Goal: Task Accomplishment & Management: Use online tool/utility

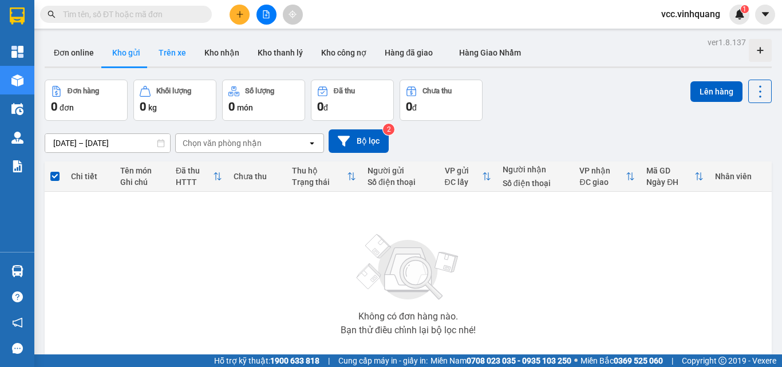
click at [171, 53] on button "Trên xe" at bounding box center [172, 52] width 46 height 27
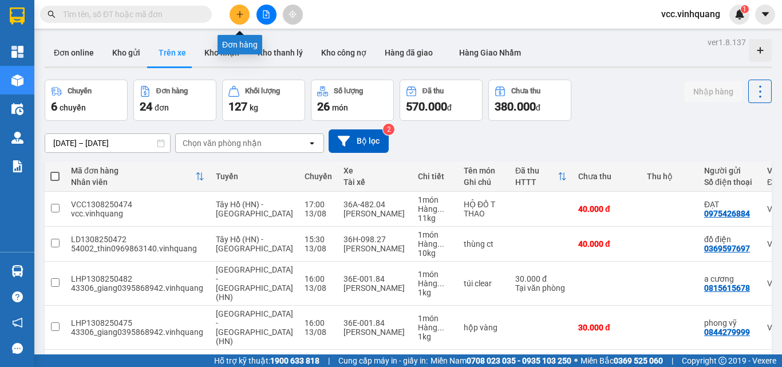
click at [241, 12] on icon "plus" at bounding box center [240, 14] width 8 height 8
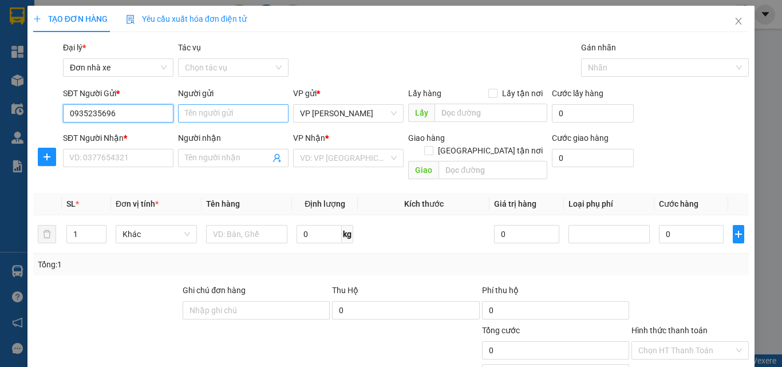
type input "0935235696"
click at [223, 114] on input "Người gửi" at bounding box center [233, 113] width 110 height 18
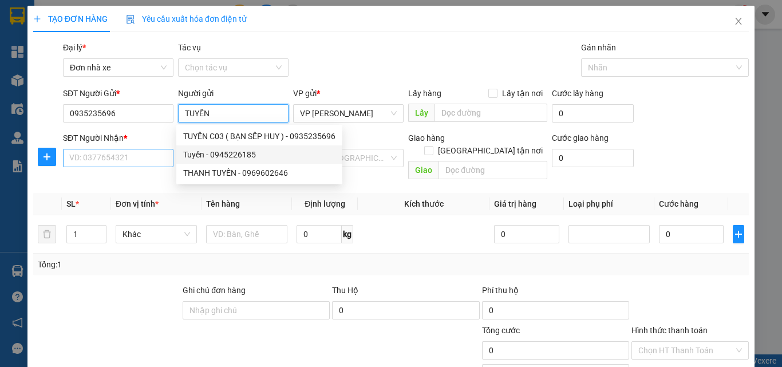
type input "TUYẾN"
click at [102, 161] on input "SĐT Người Nhận *" at bounding box center [118, 158] width 110 height 18
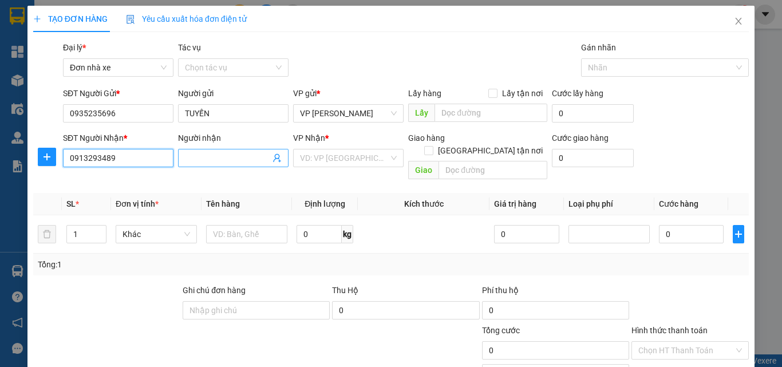
type input "0913293489"
click at [203, 151] on span at bounding box center [233, 158] width 110 height 18
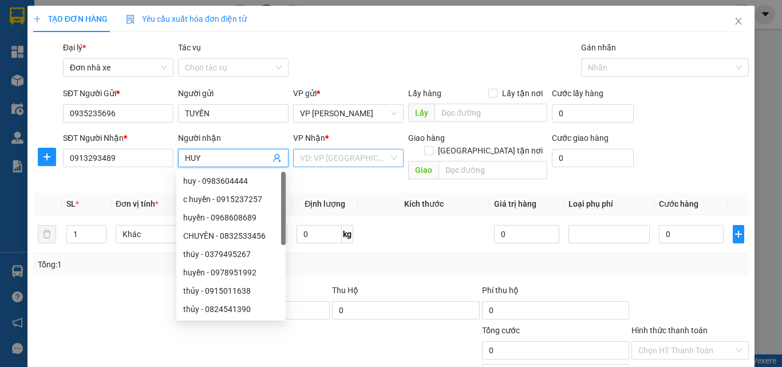
type input "HUY"
click at [335, 159] on input "search" at bounding box center [344, 157] width 89 height 17
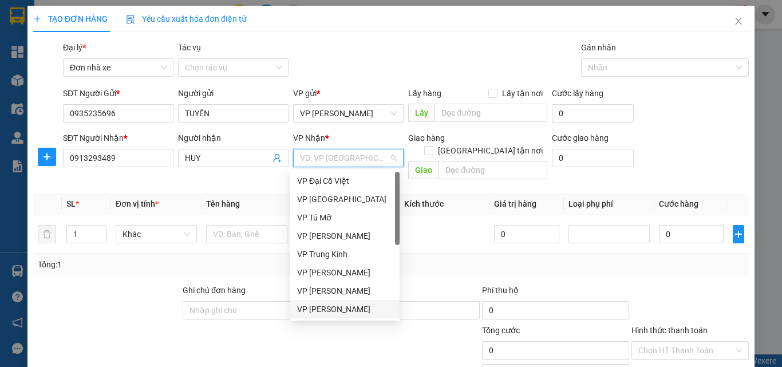
click at [350, 311] on div "VP [PERSON_NAME]" at bounding box center [345, 309] width 96 height 13
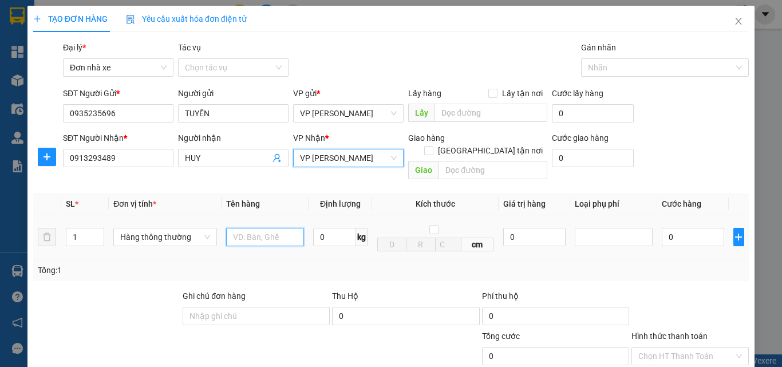
click at [258, 228] on input "text" at bounding box center [265, 237] width 78 height 18
type input "HỘP CHÈ"
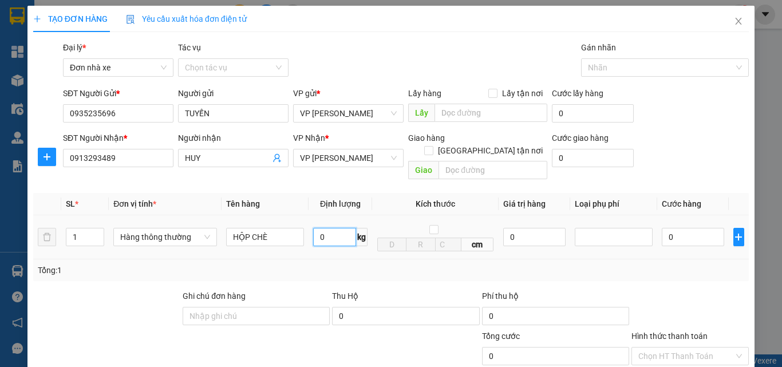
click at [332, 228] on input "0" at bounding box center [334, 237] width 43 height 18
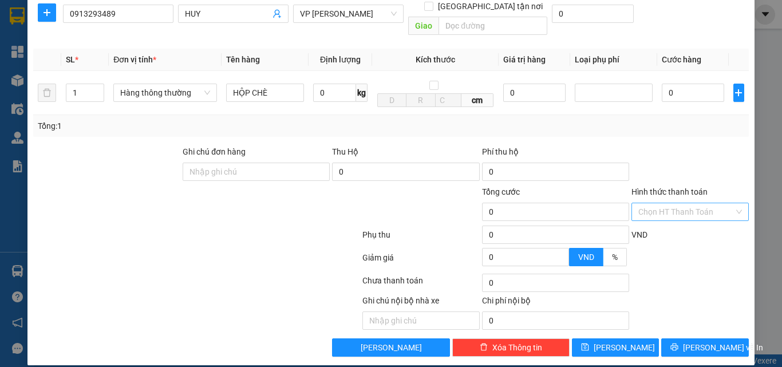
click at [673, 203] on input "Hình thức thanh toán" at bounding box center [686, 211] width 96 height 17
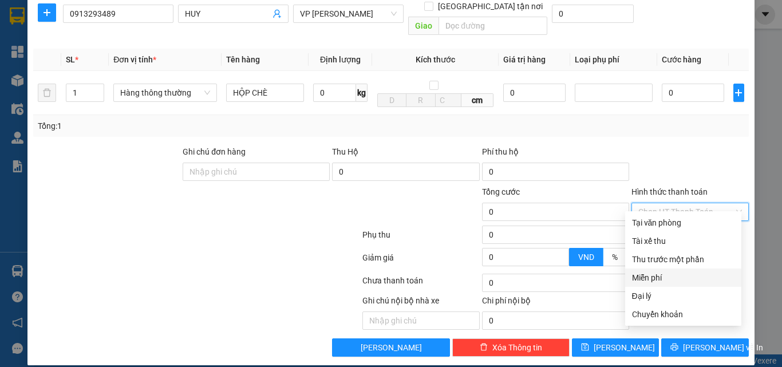
click at [675, 277] on div "Miễn phí" at bounding box center [683, 277] width 102 height 13
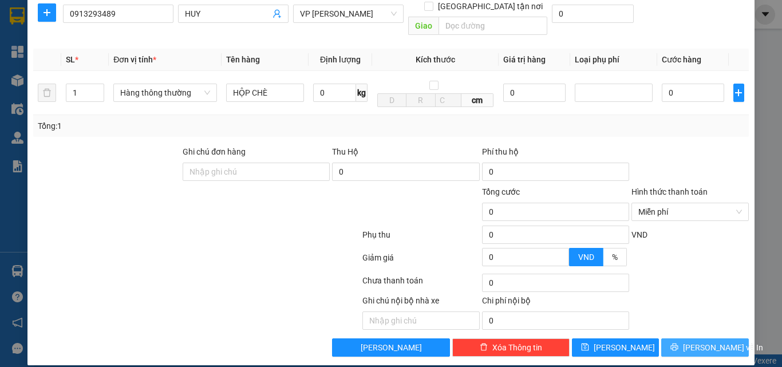
click at [697, 341] on span "[PERSON_NAME] và In" at bounding box center [723, 347] width 80 height 13
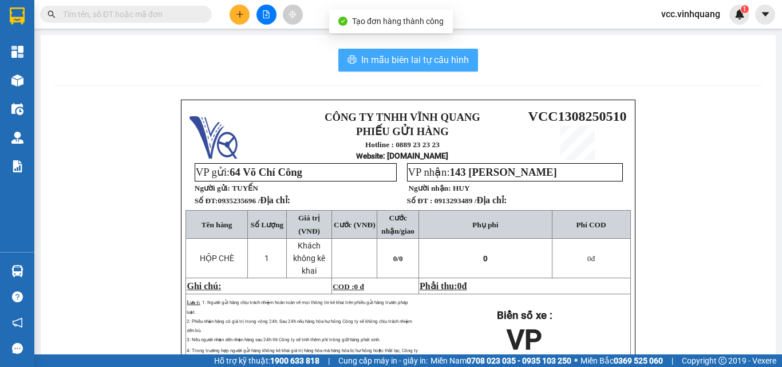
click at [425, 58] on span "In mẫu biên lai tự cấu hình" at bounding box center [415, 60] width 108 height 14
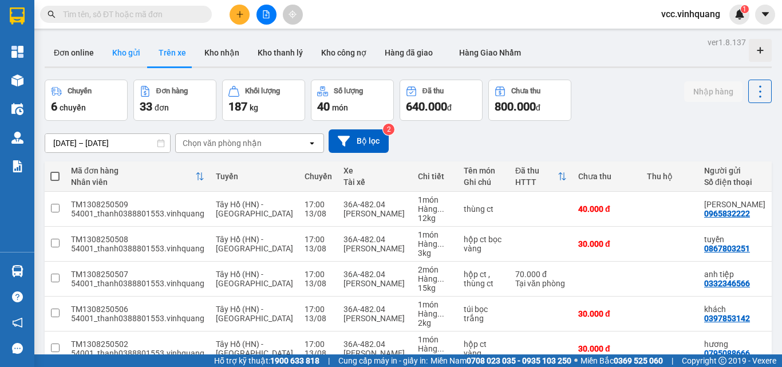
click at [123, 52] on button "Kho gửi" at bounding box center [126, 52] width 46 height 27
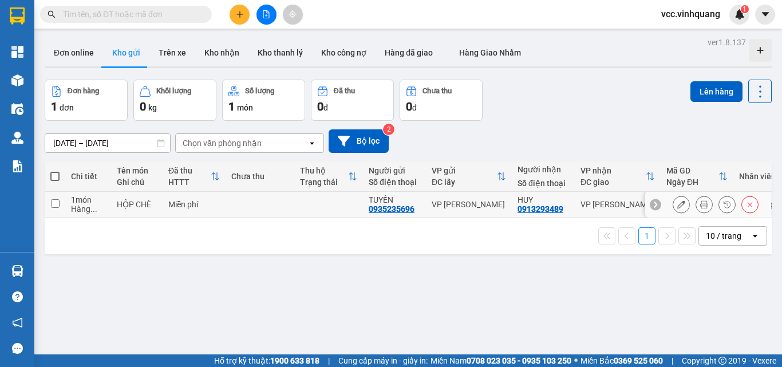
click at [54, 205] on input "checkbox" at bounding box center [55, 203] width 9 height 9
checkbox input "true"
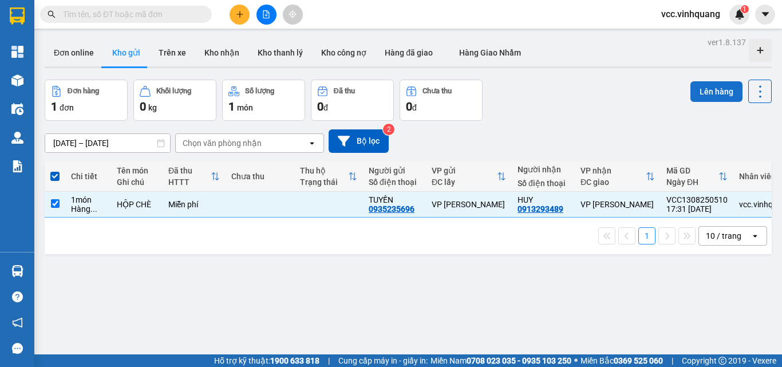
click at [699, 92] on button "Lên hàng" at bounding box center [716, 91] width 52 height 21
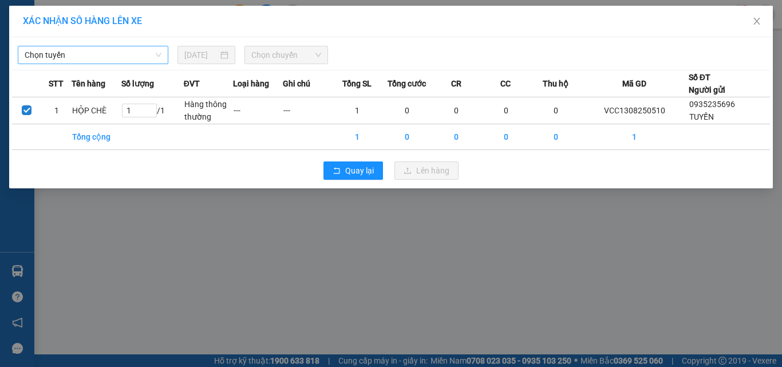
click at [107, 57] on span "Chọn tuyến" at bounding box center [93, 54] width 137 height 17
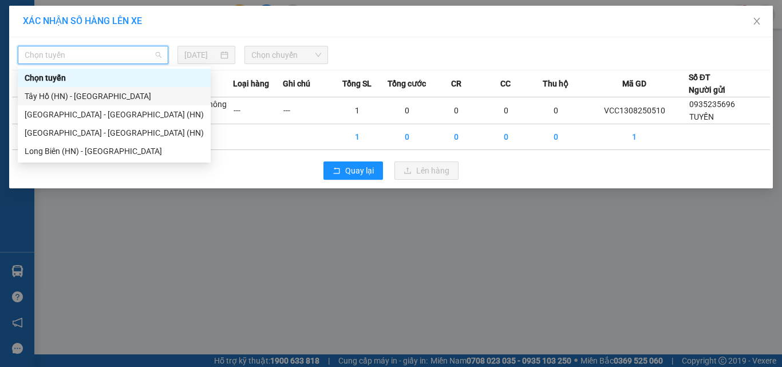
click at [92, 94] on div "Tây Hồ (HN) - [GEOGRAPHIC_DATA]" at bounding box center [114, 96] width 179 height 13
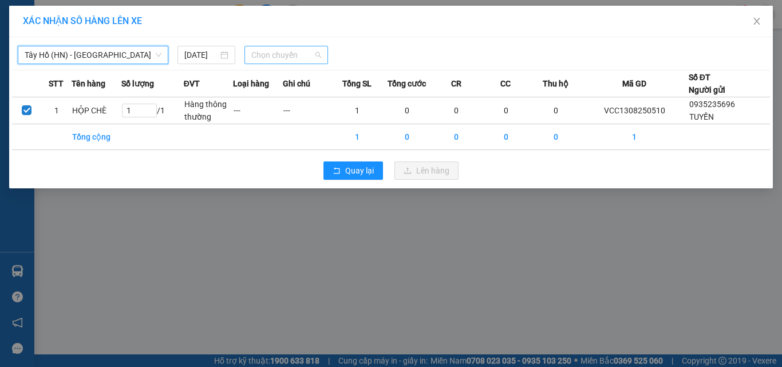
click at [287, 56] on span "Chọn chuyến" at bounding box center [286, 54] width 70 height 17
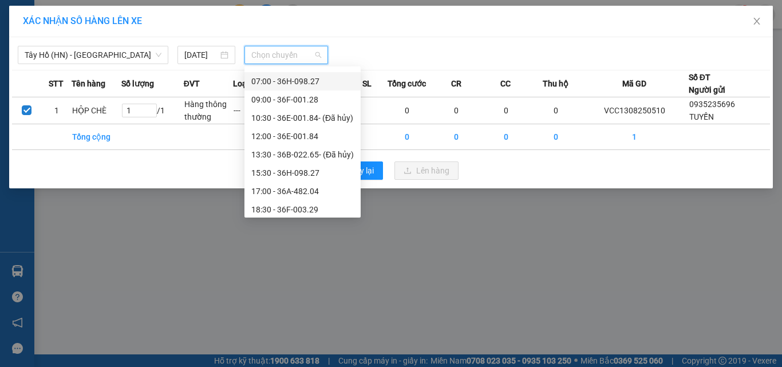
scroll to position [55, 0]
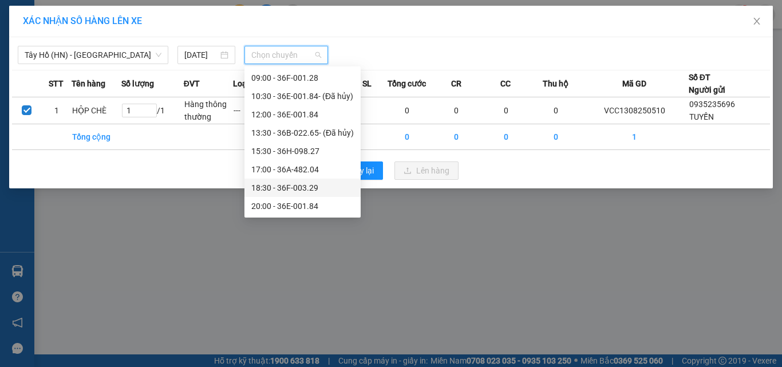
click at [304, 187] on div "18:30 - 36F-003.29" at bounding box center [302, 187] width 102 height 13
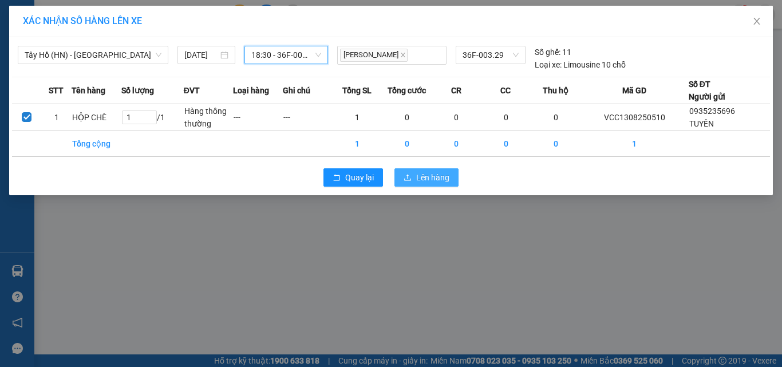
click at [431, 173] on span "Lên hàng" at bounding box center [432, 177] width 33 height 13
